Goal: Navigation & Orientation: Find specific page/section

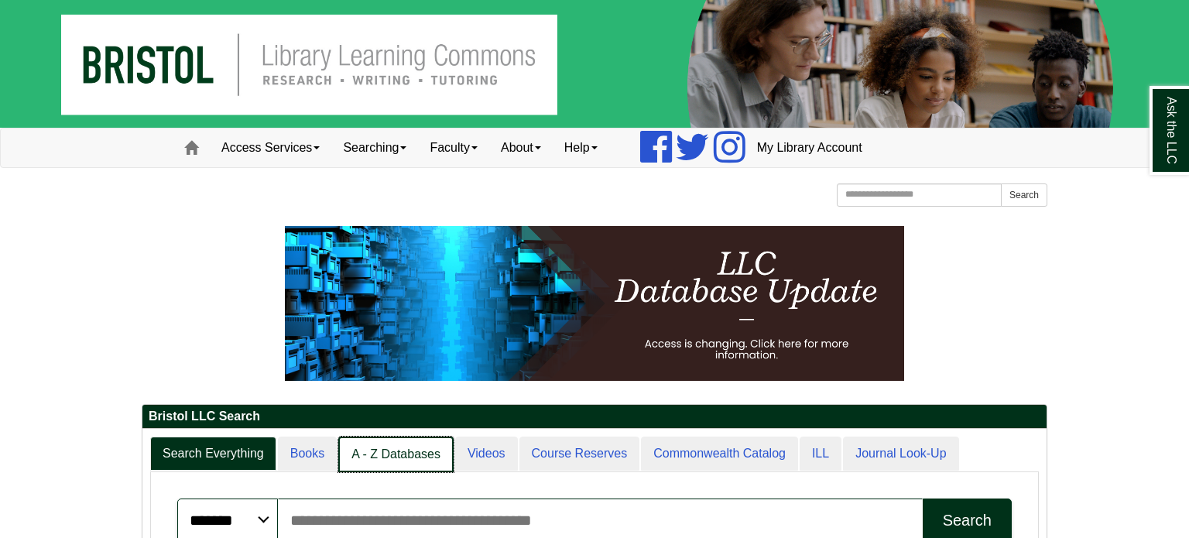
click at [398, 453] on link "A - Z Databases" at bounding box center [395, 454] width 115 height 36
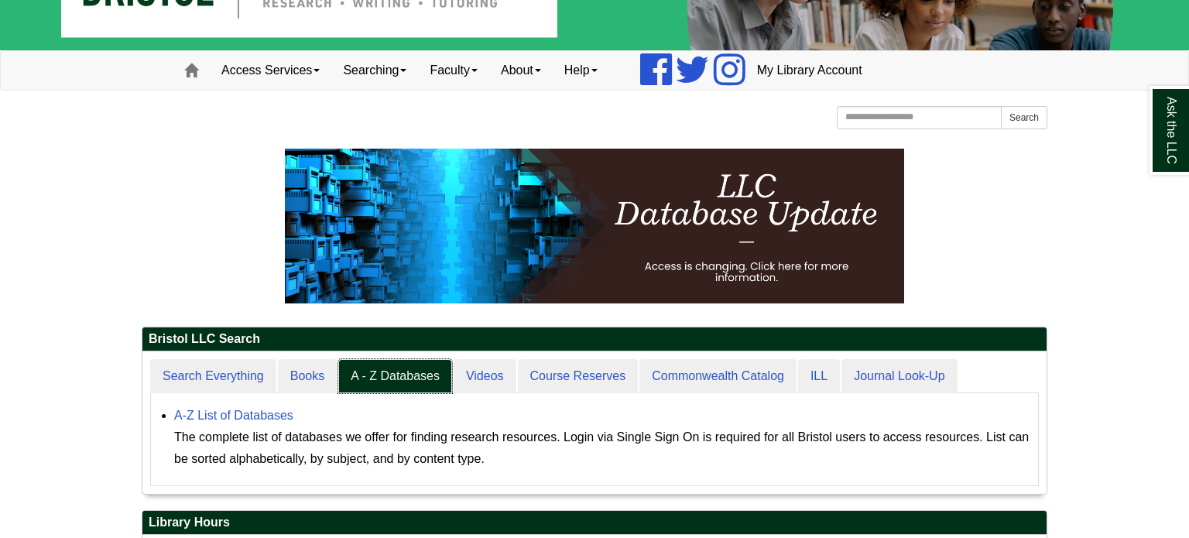
scroll to position [142, 904]
click at [255, 411] on link "A-Z List of Databases" at bounding box center [233, 415] width 119 height 13
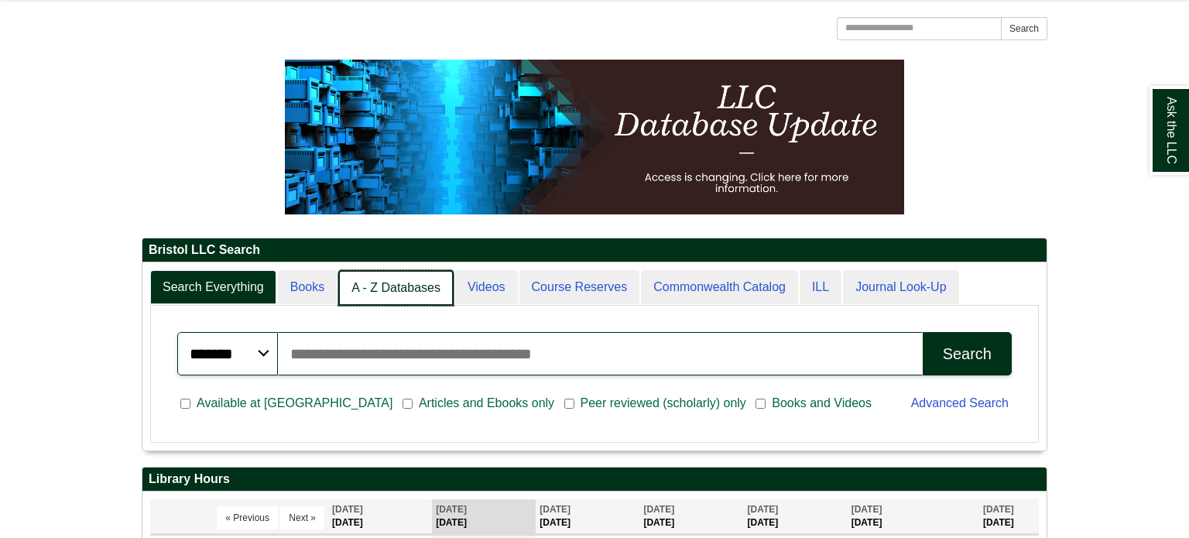
click at [416, 293] on link "A - Z Databases" at bounding box center [395, 288] width 115 height 36
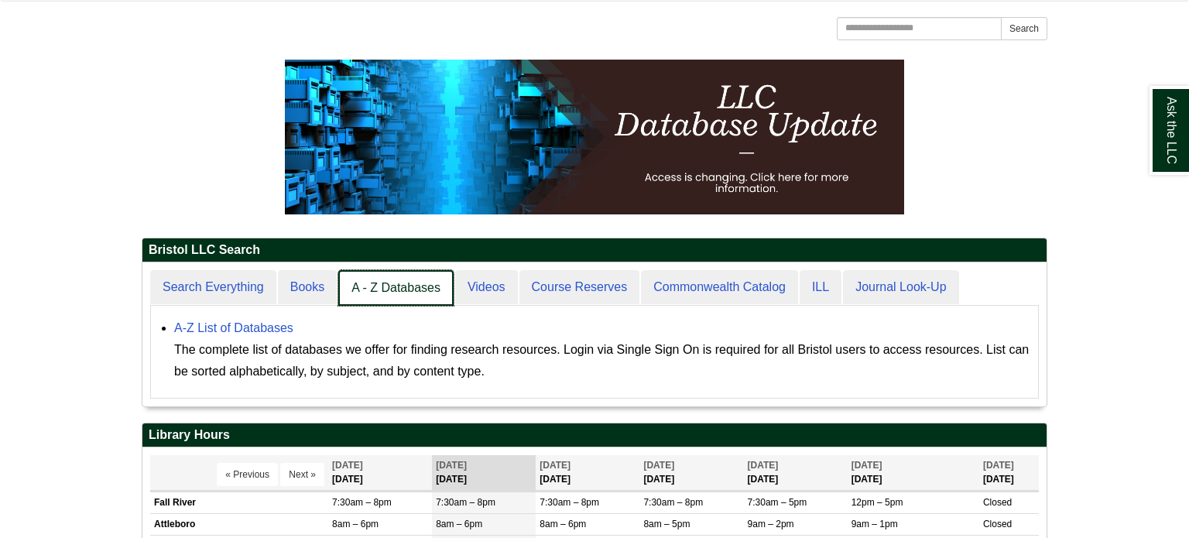
click at [404, 282] on link "A - Z Databases" at bounding box center [395, 288] width 115 height 36
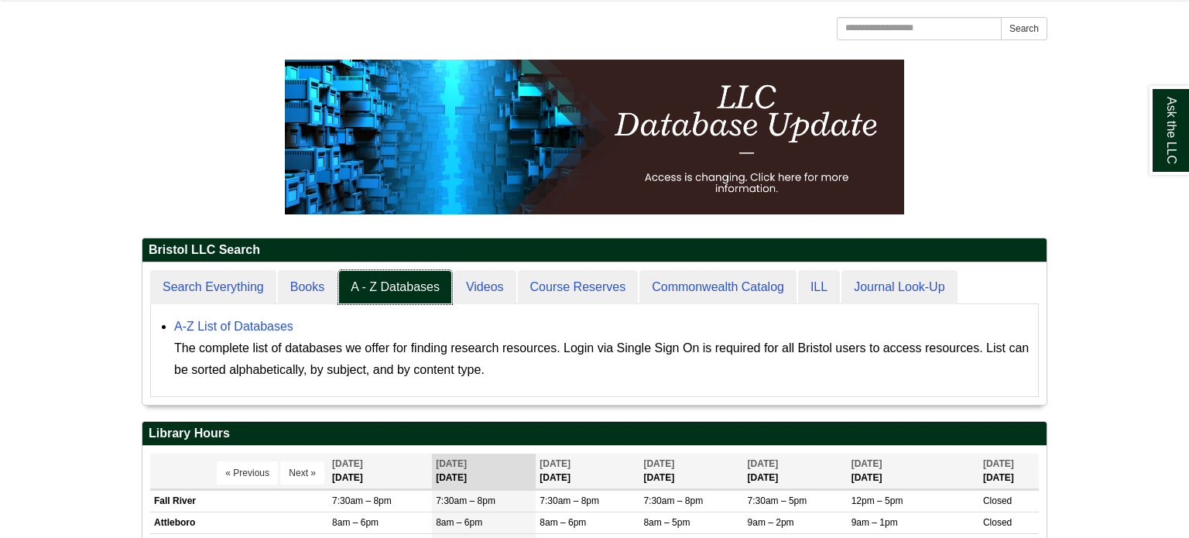
scroll to position [142, 904]
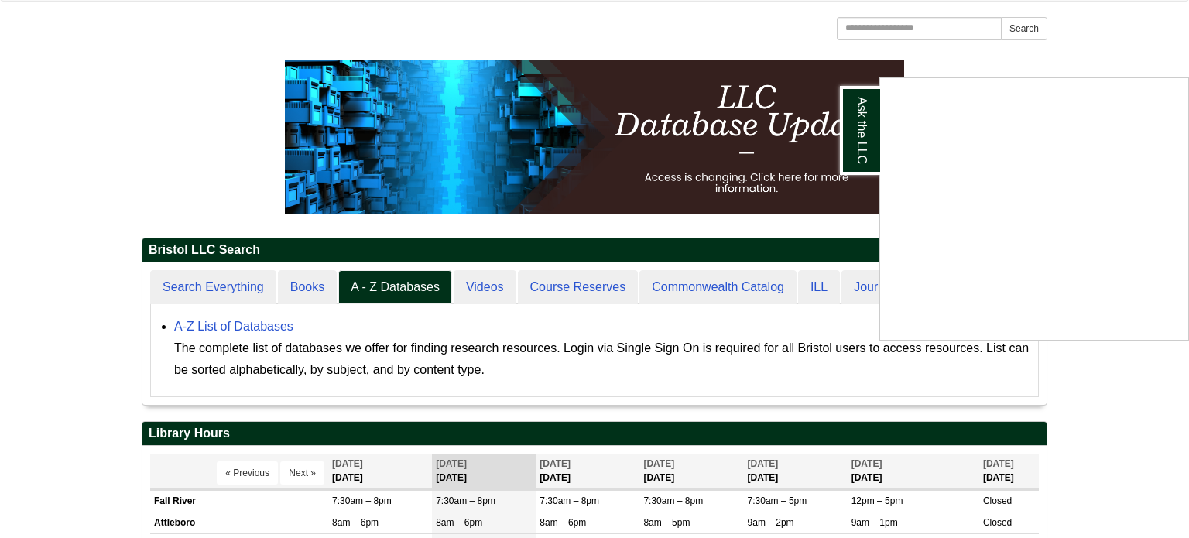
click at [277, 317] on div "Ask the LLC" at bounding box center [594, 269] width 1189 height 538
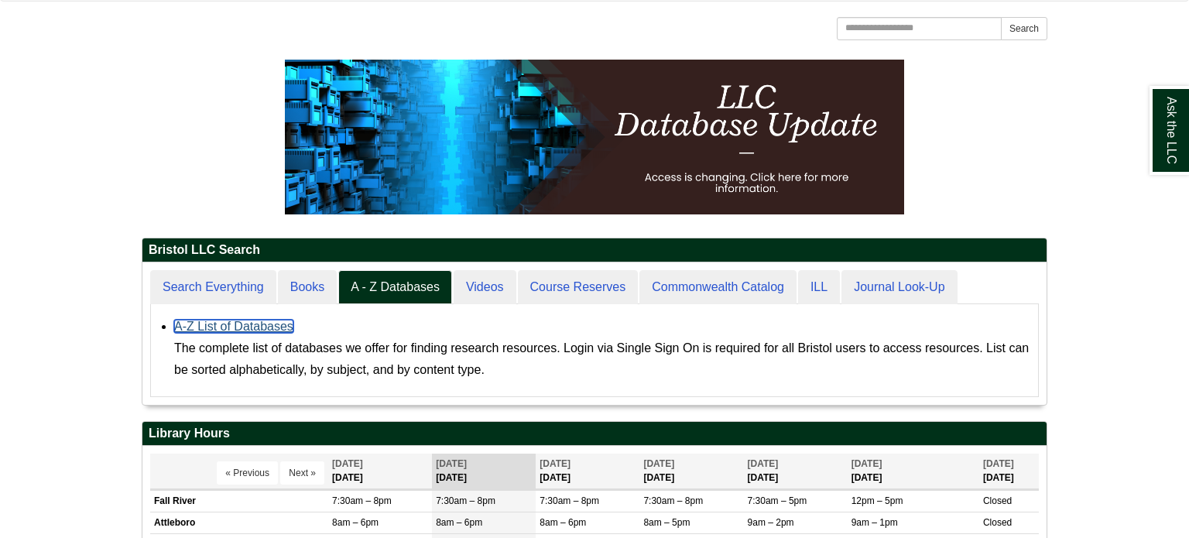
click at [274, 327] on link "A-Z List of Databases" at bounding box center [233, 326] width 119 height 13
